Goal: Find specific page/section: Find specific page/section

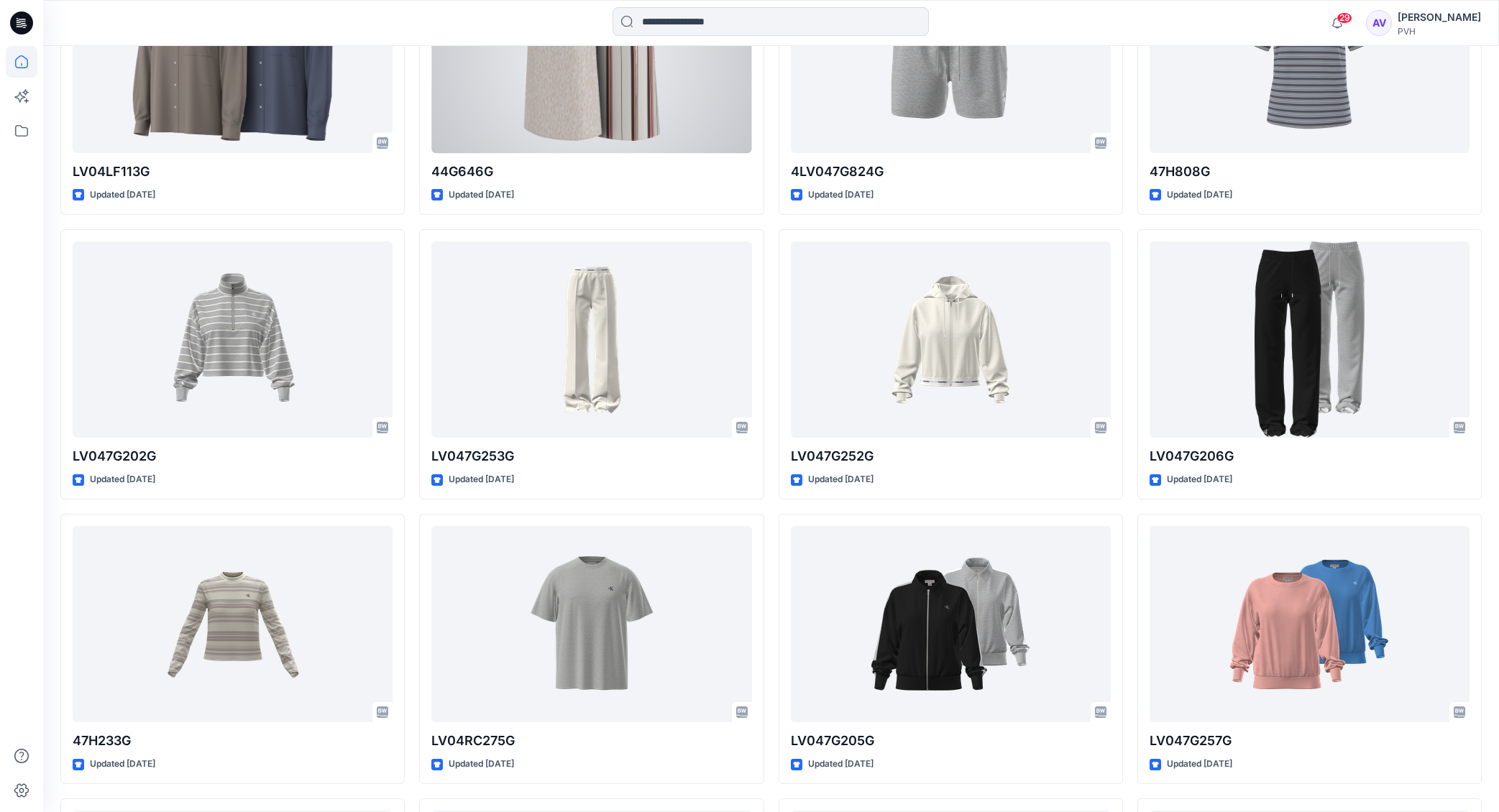
scroll to position [5434, 0]
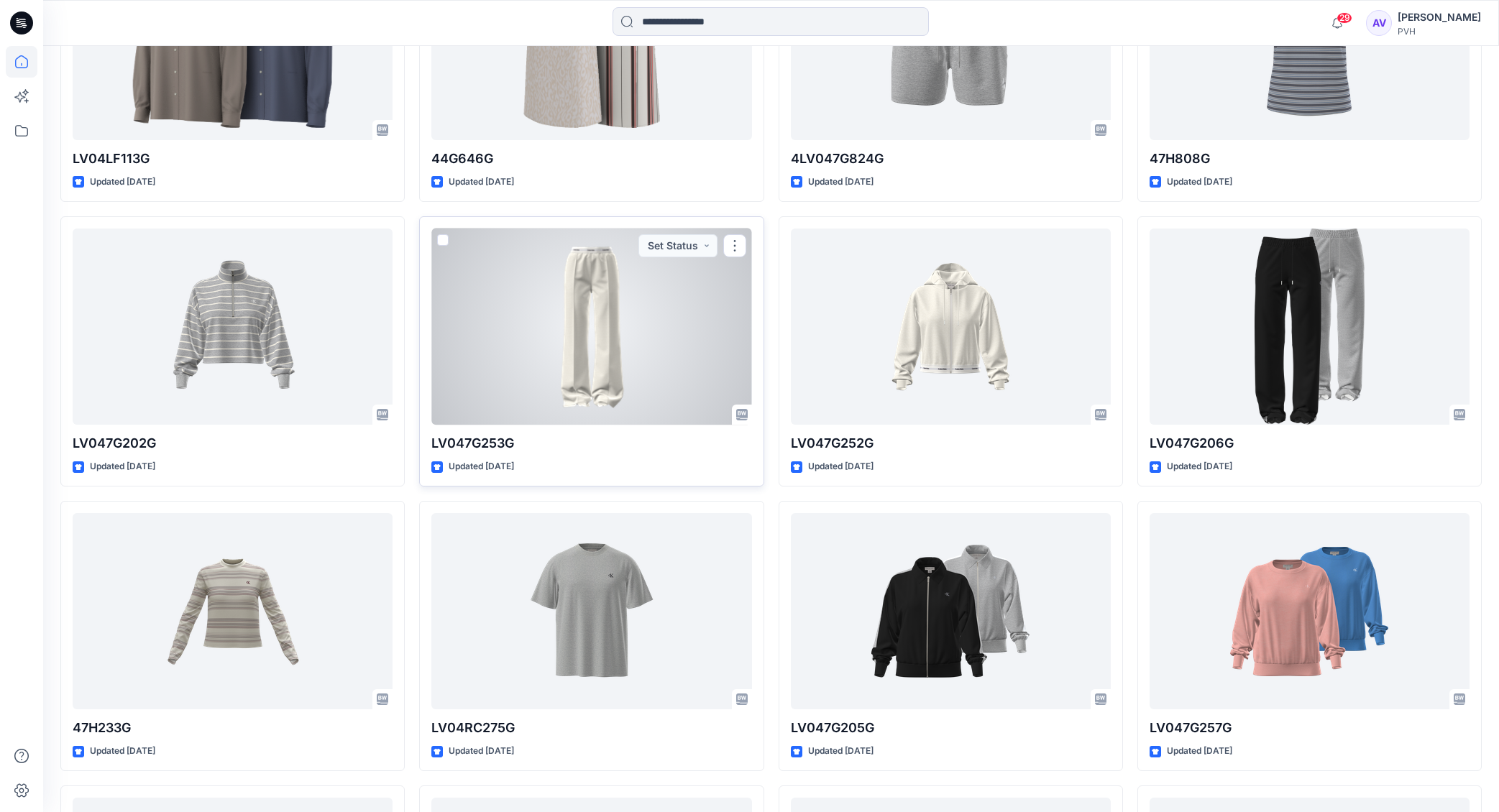
click at [635, 308] on div at bounding box center [591, 327] width 320 height 197
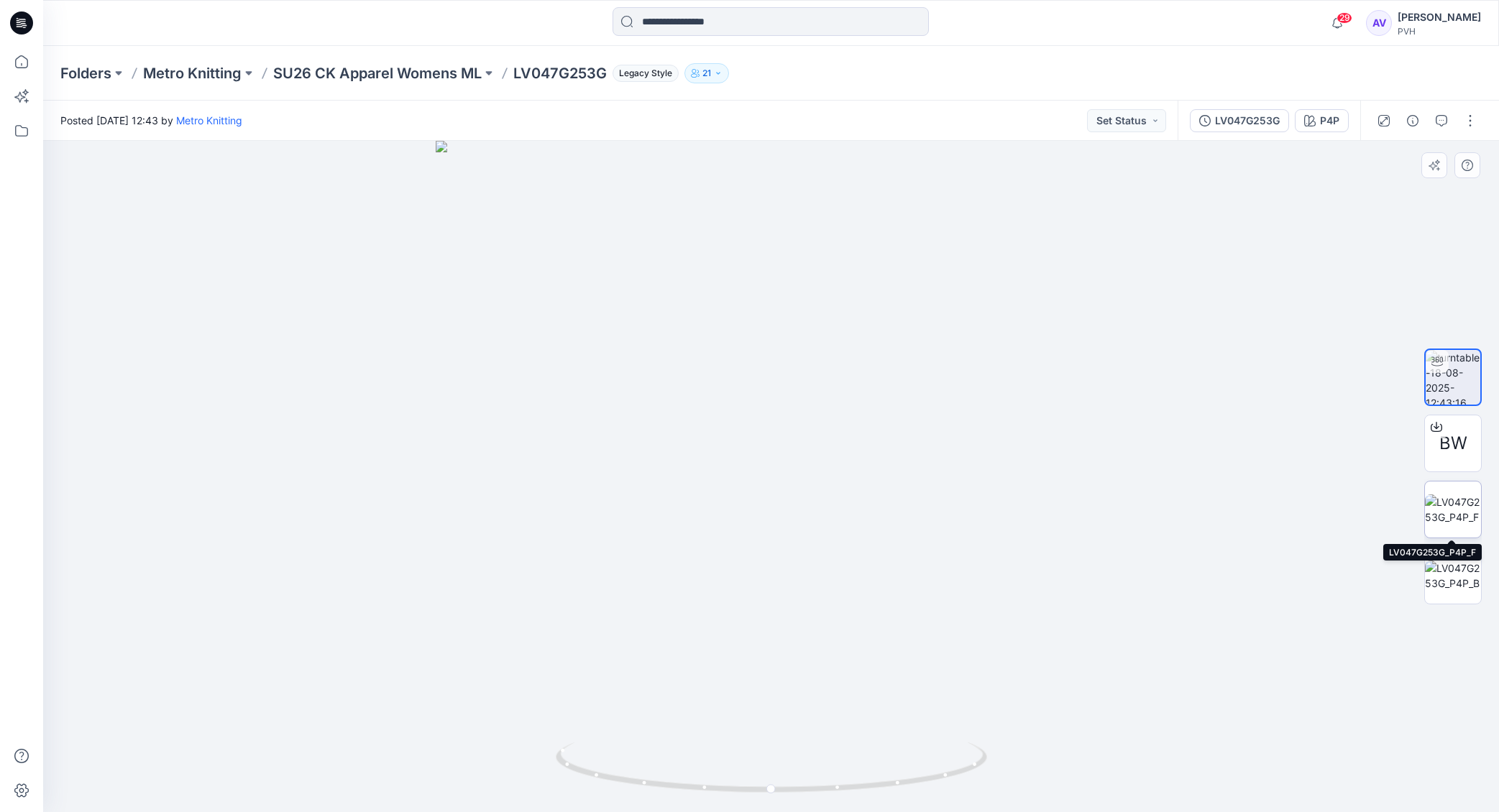
click at [1448, 508] on img at bounding box center [1452, 510] width 56 height 31
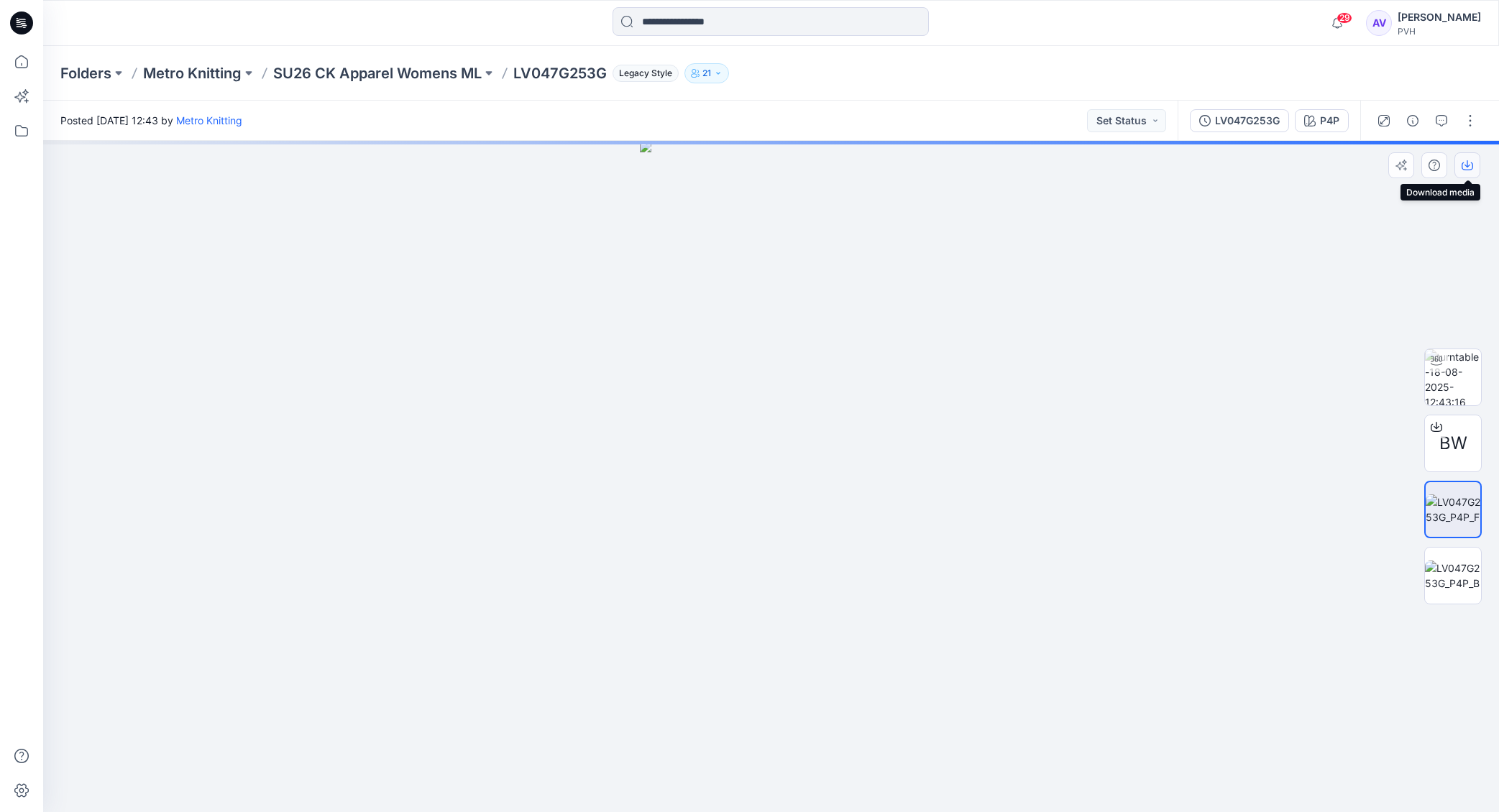
click at [1465, 169] on icon "button" at bounding box center [1467, 165] width 11 height 11
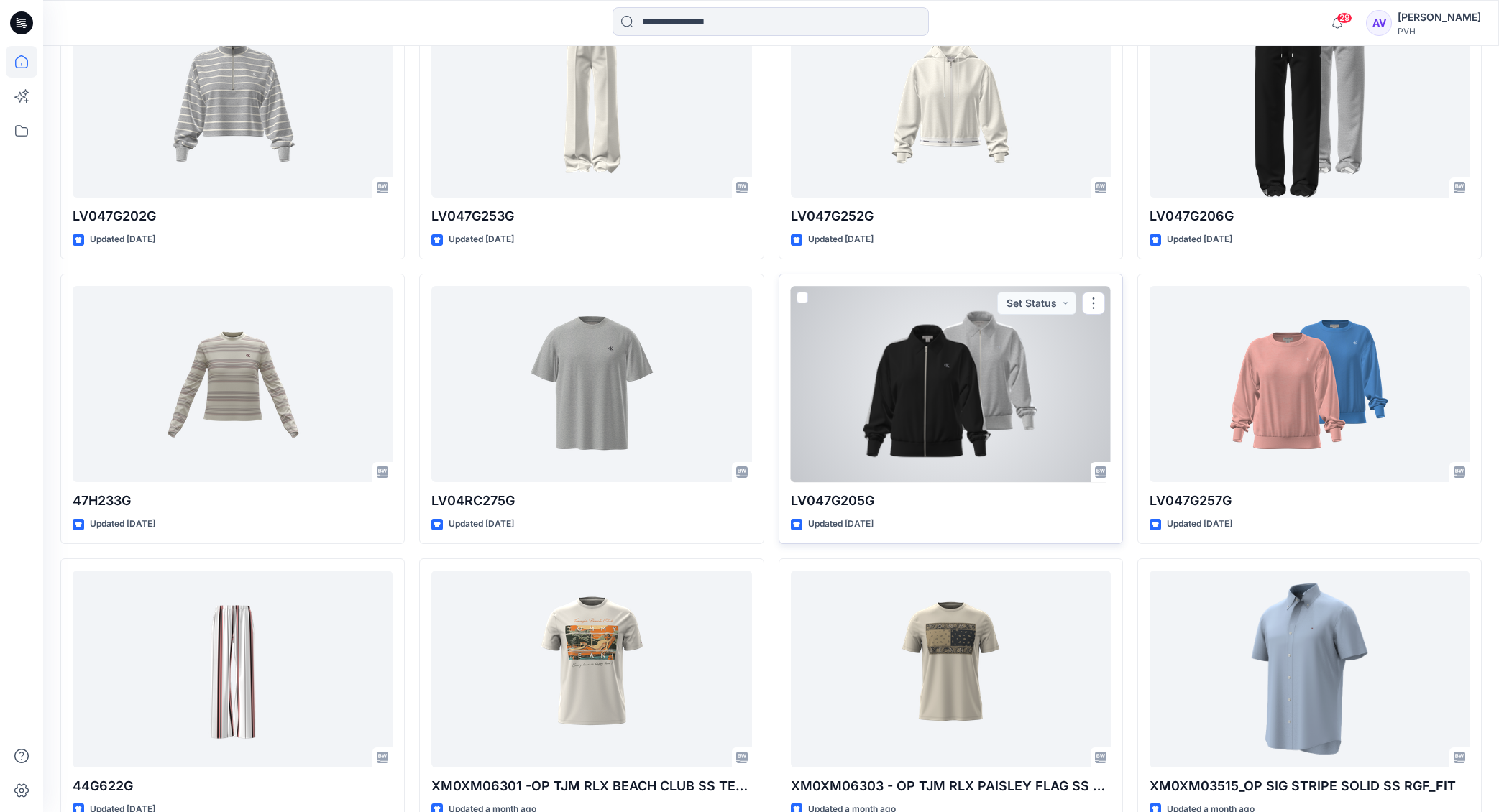
scroll to position [5747, 0]
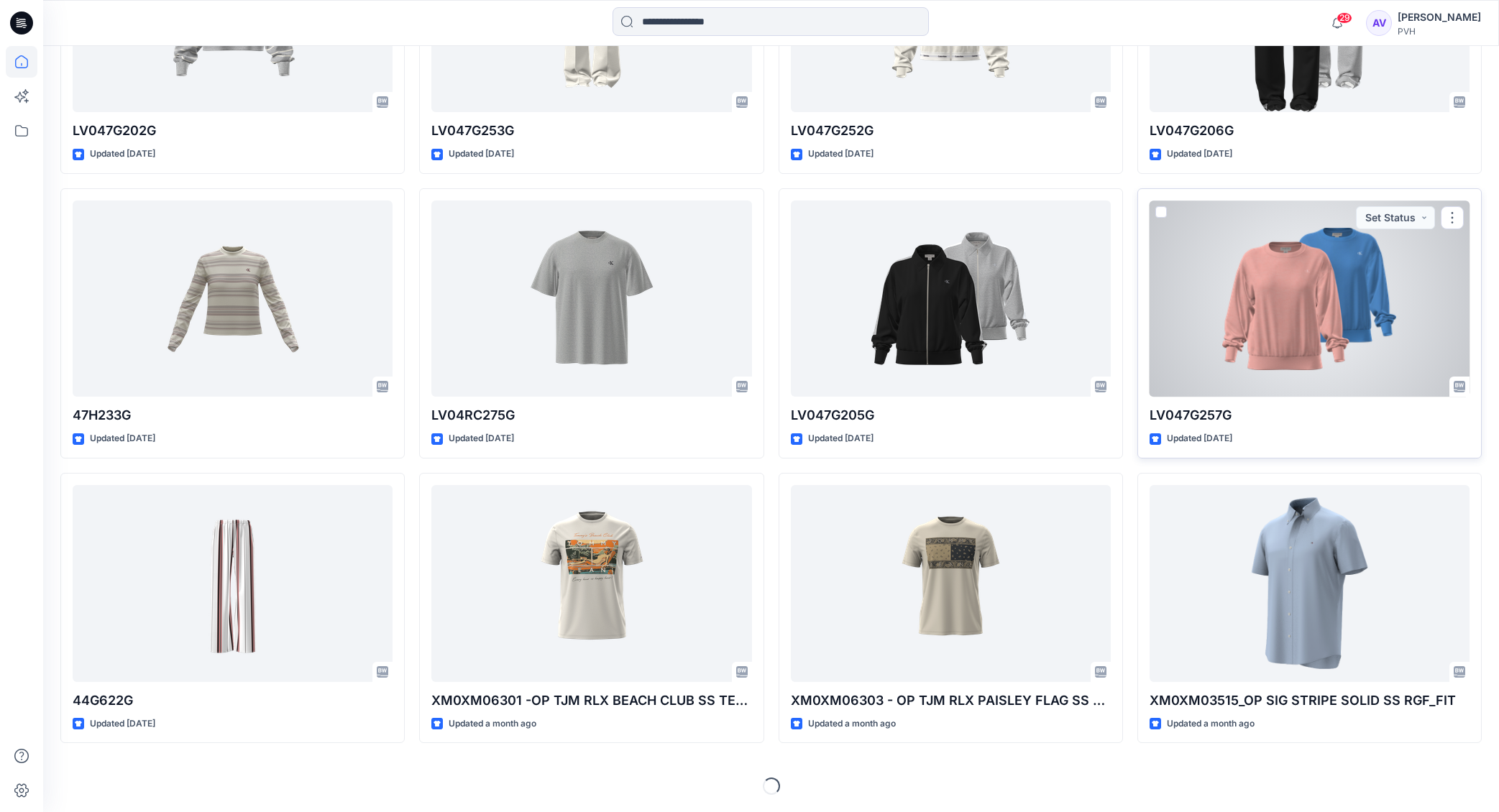
click at [1285, 328] on div at bounding box center [1309, 299] width 320 height 197
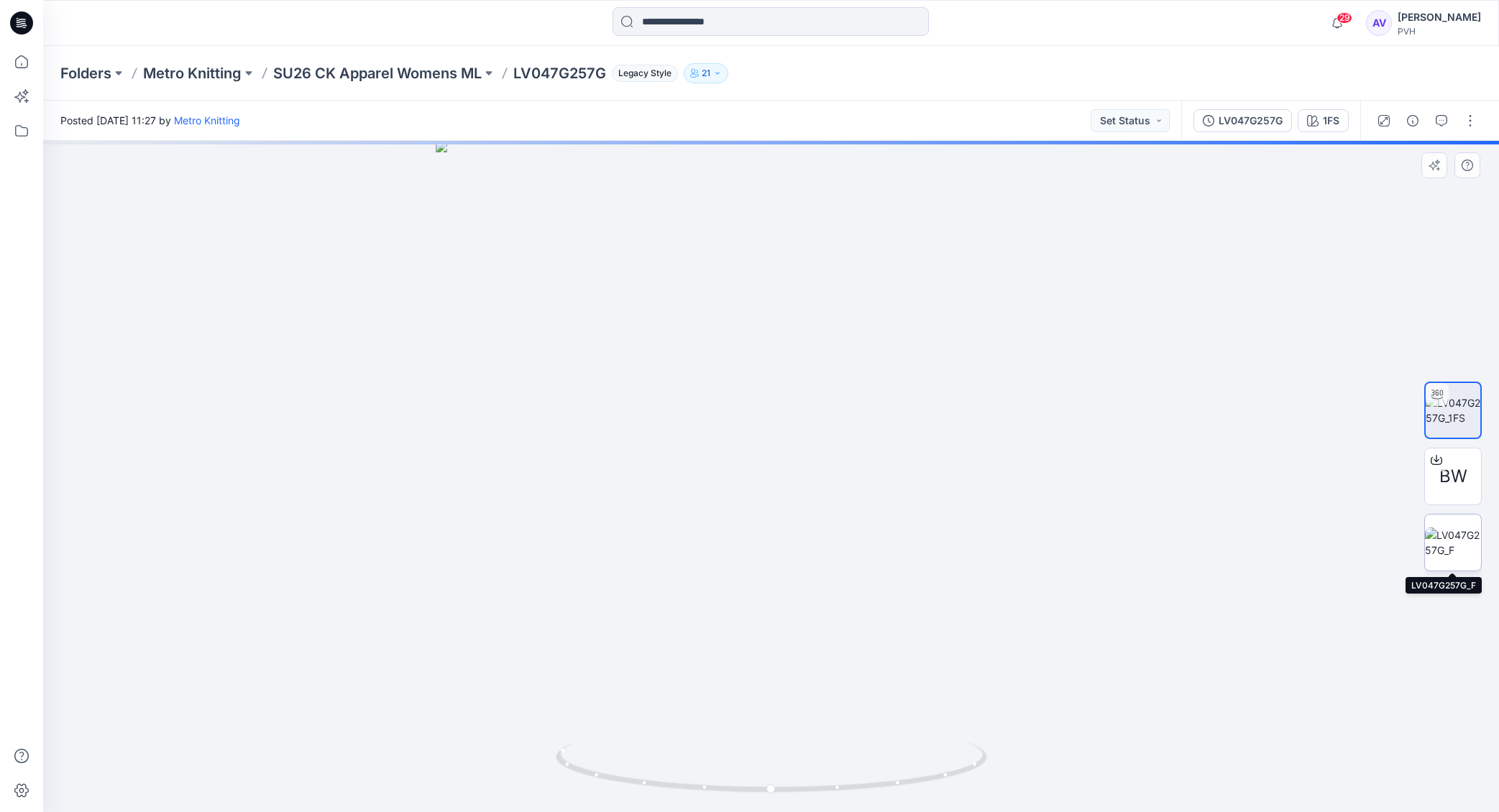
click at [1452, 530] on img at bounding box center [1452, 543] width 56 height 31
click at [1462, 166] on icon "button" at bounding box center [1467, 166] width 11 height 8
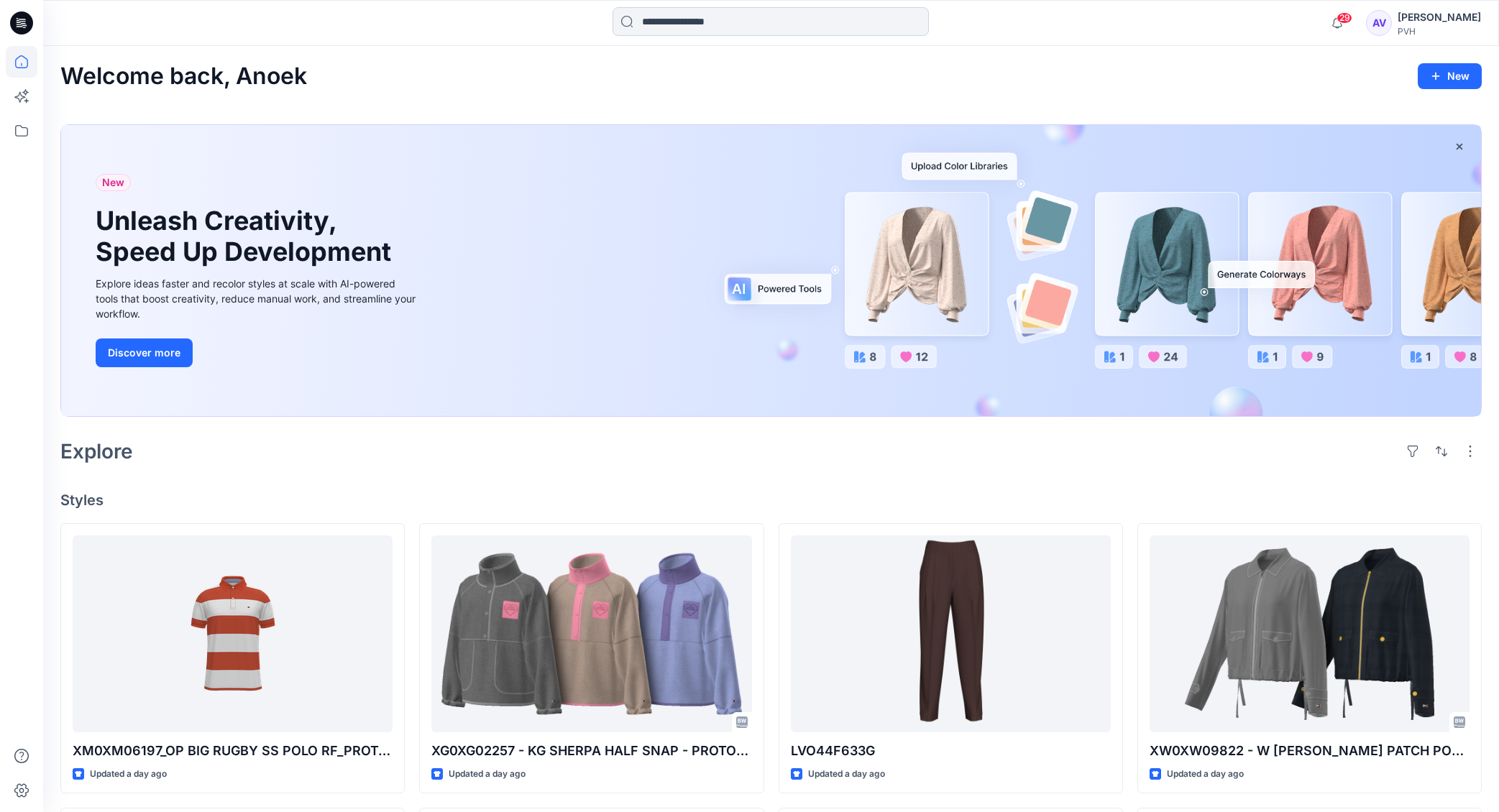
click at [753, 27] on input at bounding box center [771, 21] width 316 height 29
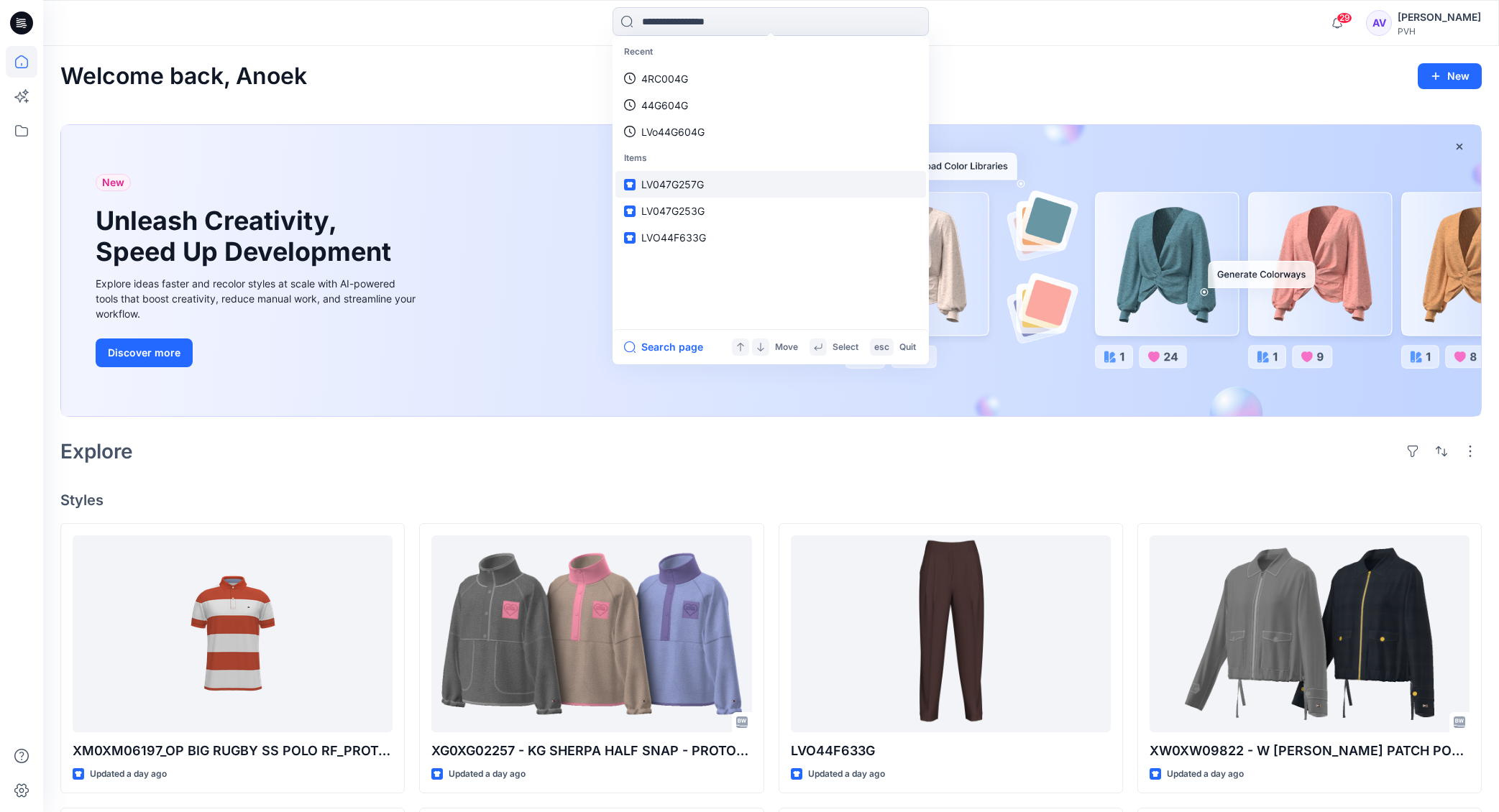
click at [673, 177] on p "LV047G257G" at bounding box center [672, 185] width 63 height 15
